Goal: Check status: Check status

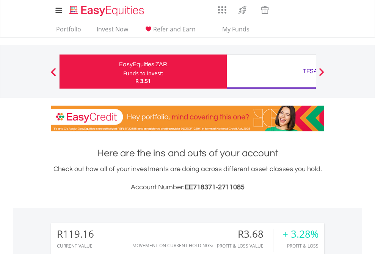
scroll to position [73, 119]
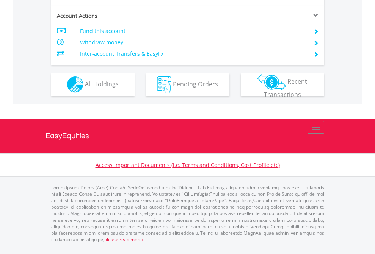
scroll to position [646, 0]
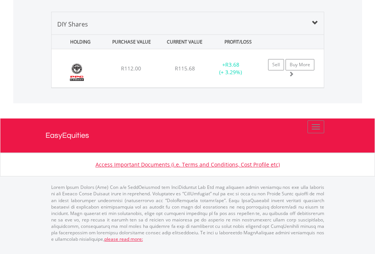
scroll to position [73, 119]
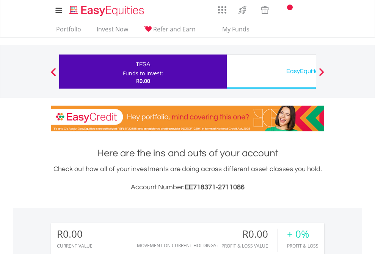
scroll to position [73, 119]
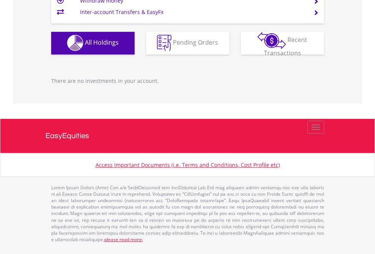
scroll to position [55, 0]
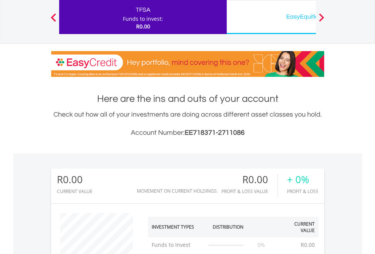
click at [271, 17] on div "EasyEquities USD" at bounding box center [310, 16] width 158 height 11
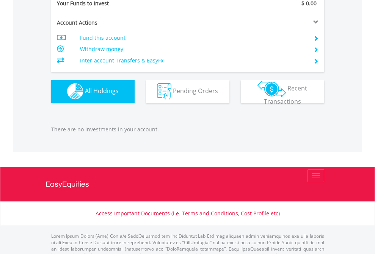
scroll to position [750, 0]
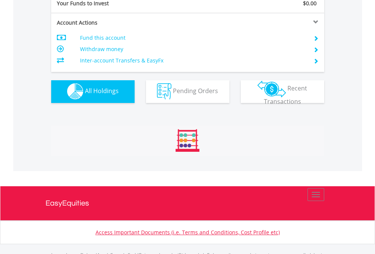
scroll to position [750, 0]
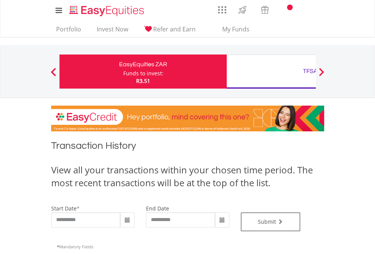
type input "**********"
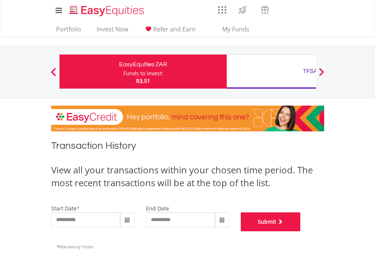
click at [300, 231] on button "Submit" at bounding box center [270, 221] width 60 height 19
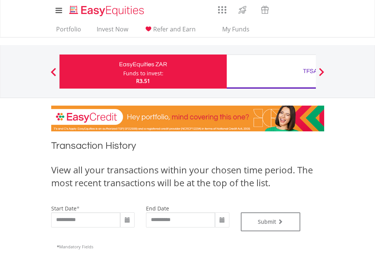
click at [271, 72] on div "TFSA" at bounding box center [310, 71] width 158 height 11
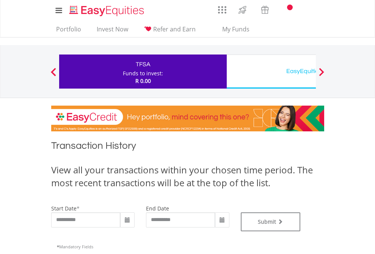
type input "**********"
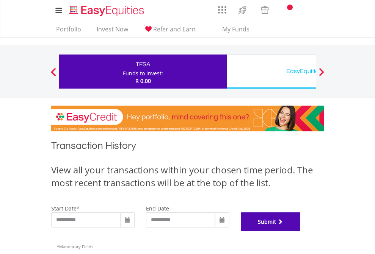
click at [300, 231] on button "Submit" at bounding box center [270, 221] width 60 height 19
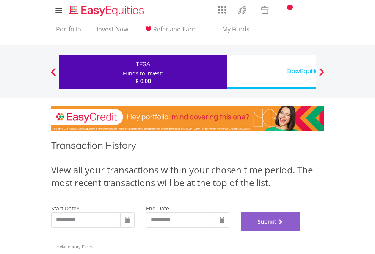
scroll to position [307, 0]
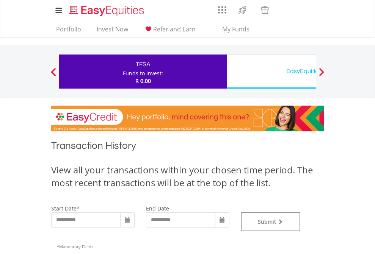
click at [271, 72] on div "EasyEquities USD" at bounding box center [310, 71] width 158 height 11
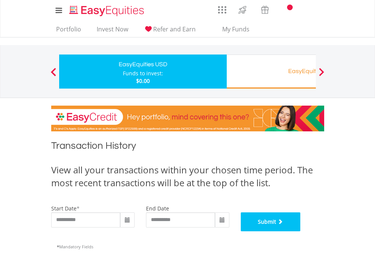
click at [300, 231] on button "Submit" at bounding box center [270, 221] width 60 height 19
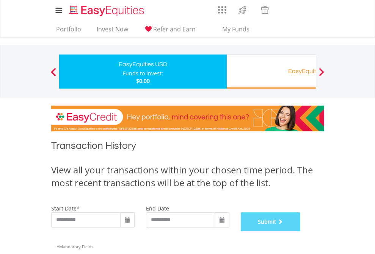
scroll to position [307, 0]
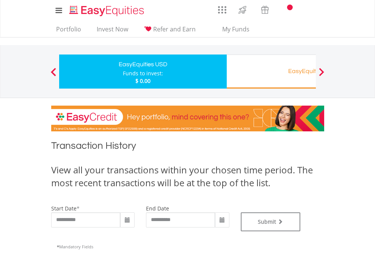
click at [123, 72] on div "Funds to invest:" at bounding box center [143, 74] width 40 height 8
type input "**********"
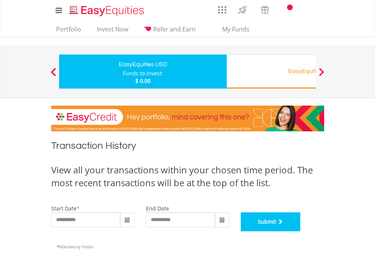
click at [300, 231] on button "Submit" at bounding box center [270, 221] width 60 height 19
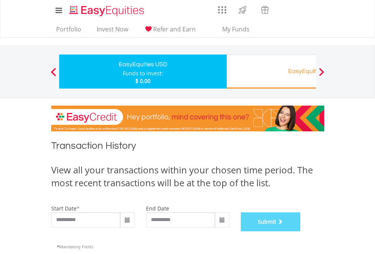
scroll to position [307, 0]
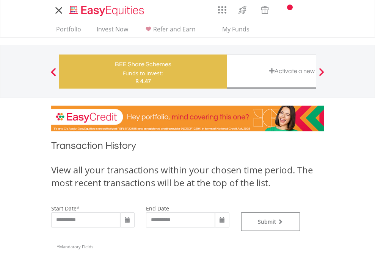
type input "**********"
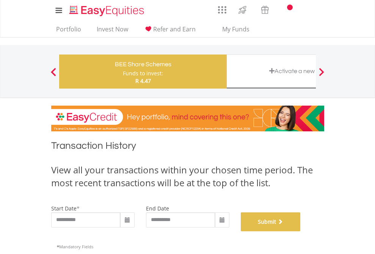
click at [300, 231] on button "Submit" at bounding box center [270, 221] width 60 height 19
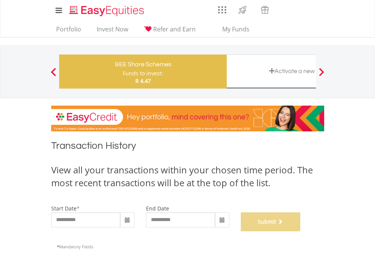
scroll to position [307, 0]
